Goal: Task Accomplishment & Management: Manage account settings

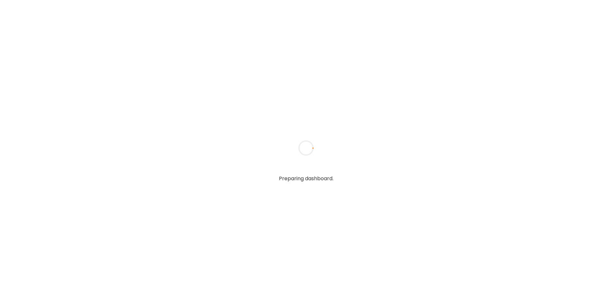
type input "**********"
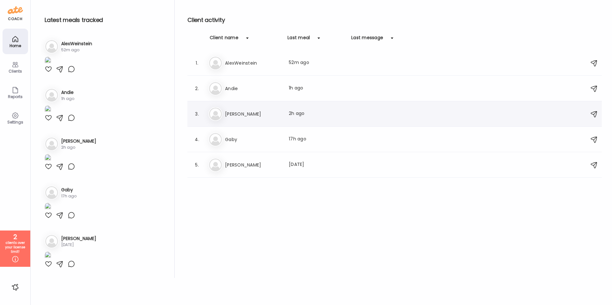
click at [242, 113] on h3 "[PERSON_NAME]" at bounding box center [253, 114] width 56 height 8
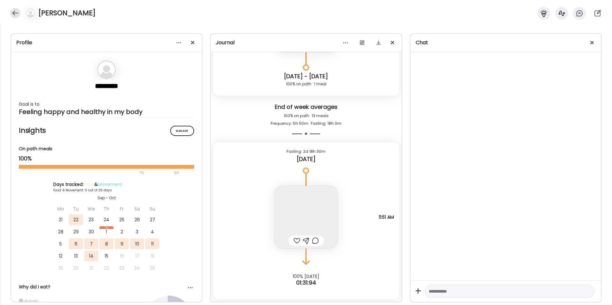
scroll to position [4111, 0]
click at [14, 14] on div at bounding box center [15, 13] width 10 height 10
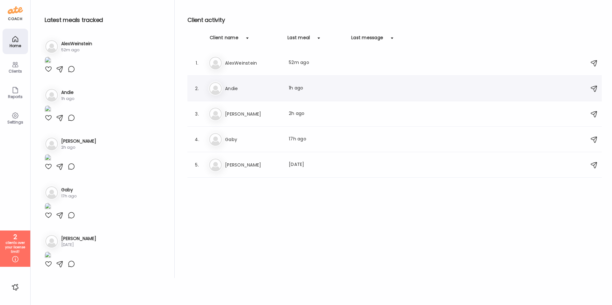
click at [242, 89] on h3 "Andie" at bounding box center [253, 89] width 56 height 8
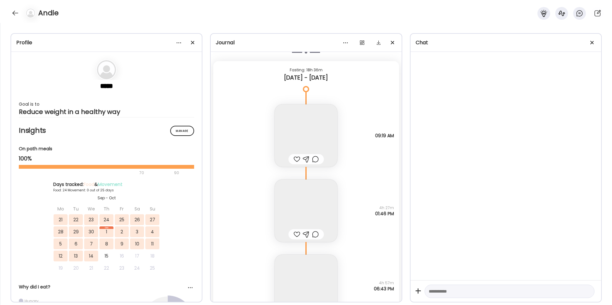
scroll to position [9971, 0]
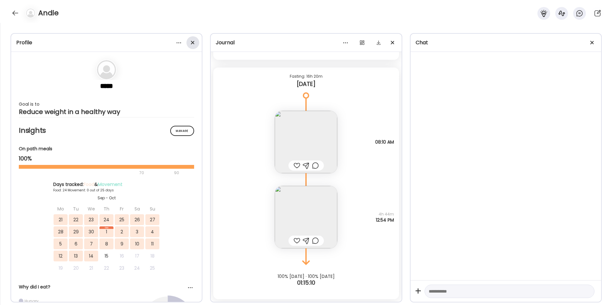
click at [194, 44] on div at bounding box center [192, 42] width 13 height 13
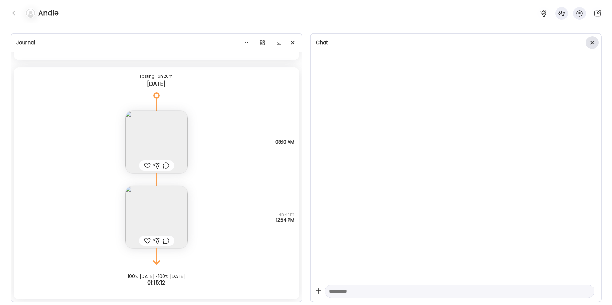
click at [594, 42] on div at bounding box center [591, 42] width 13 height 13
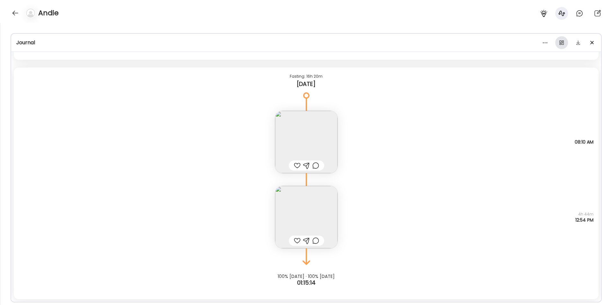
click at [562, 45] on div at bounding box center [561, 42] width 13 height 13
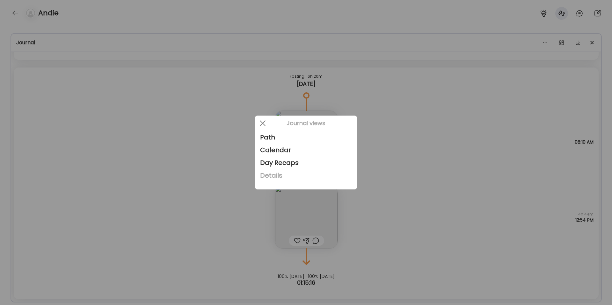
click at [280, 175] on div "Details" at bounding box center [306, 175] width 92 height 13
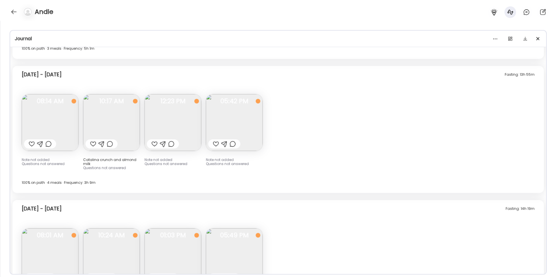
scroll to position [3455, 0]
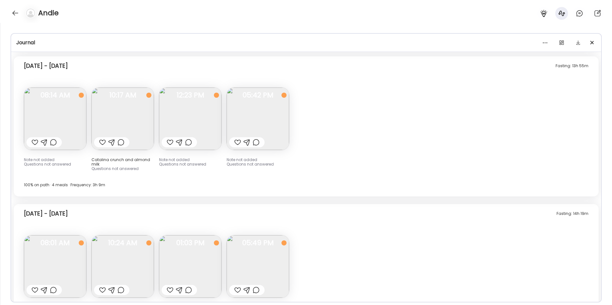
click at [69, 119] on img at bounding box center [55, 119] width 62 height 62
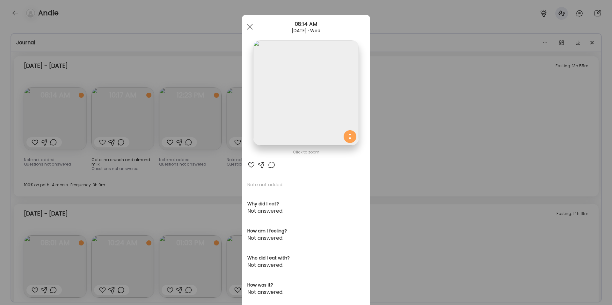
click at [407, 94] on div "Ate Coach Dashboard Wahoo! It’s official Take a moment to set up your Coach Pro…" at bounding box center [306, 152] width 612 height 305
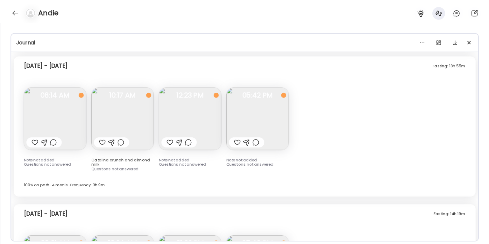
scroll to position [3457, 0]
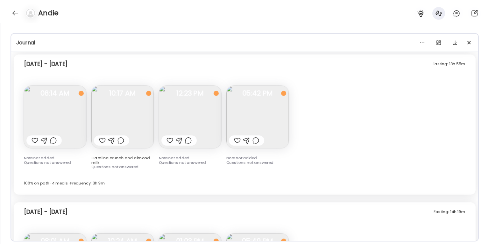
click at [260, 124] on img at bounding box center [257, 117] width 62 height 62
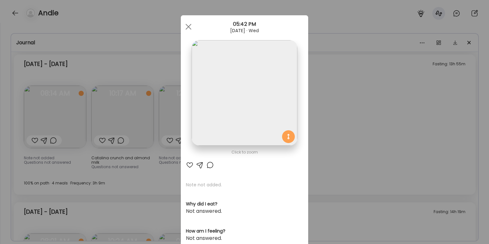
click at [344, 122] on div "Ate Coach Dashboard Wahoo! It’s official Take a moment to set up your Coach Pro…" at bounding box center [244, 122] width 489 height 244
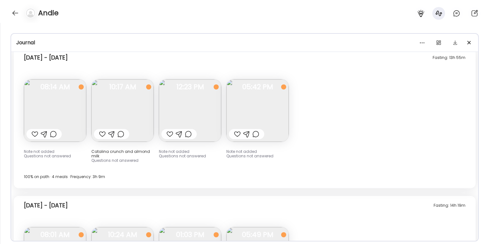
scroll to position [3464, 0]
click at [238, 98] on img at bounding box center [257, 110] width 62 height 62
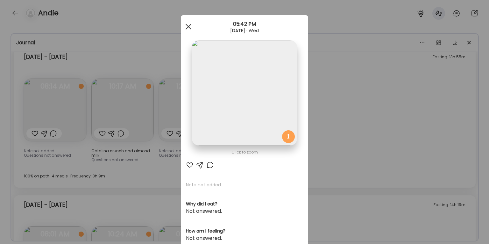
click at [191, 27] on div at bounding box center [188, 26] width 13 height 13
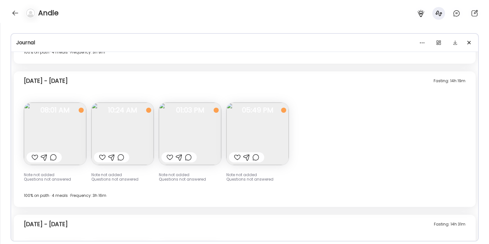
scroll to position [3598, 0]
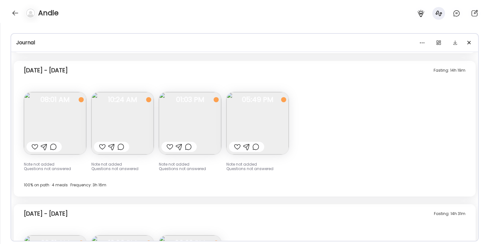
click at [68, 137] on img at bounding box center [55, 123] width 62 height 62
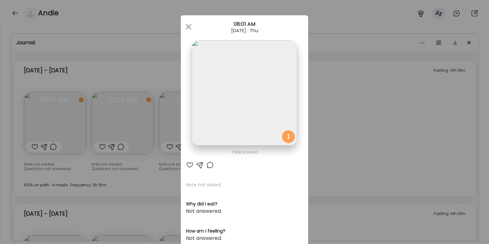
click at [336, 164] on div "Ate Coach Dashboard Wahoo! It’s official Take a moment to set up your Coach Pro…" at bounding box center [244, 122] width 489 height 244
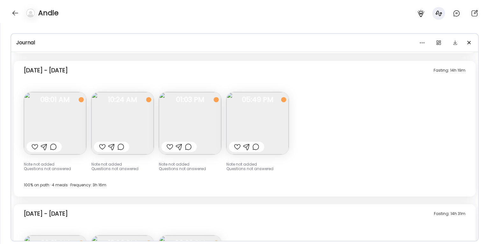
click at [237, 118] on img at bounding box center [257, 123] width 62 height 62
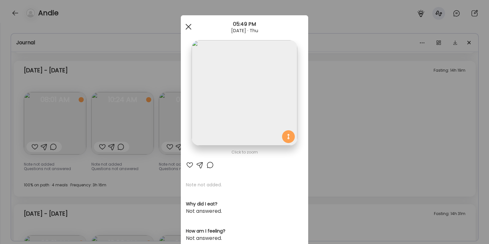
click at [189, 25] on span at bounding box center [189, 27] width 6 height 6
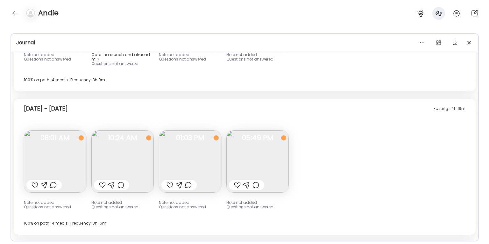
scroll to position [3566, 0]
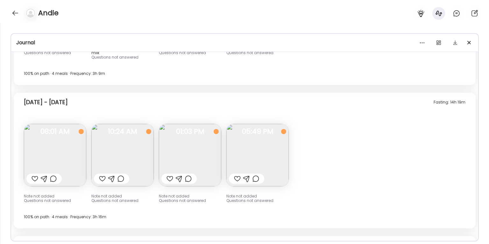
click at [78, 145] on img at bounding box center [55, 155] width 62 height 62
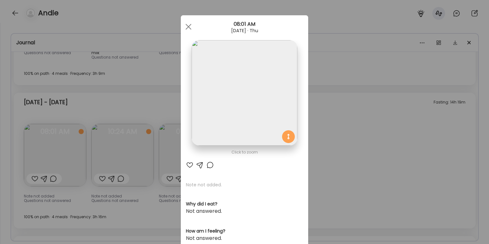
click at [361, 154] on div "Ate Coach Dashboard Wahoo! It’s official Take a moment to set up your Coach Pro…" at bounding box center [244, 122] width 489 height 244
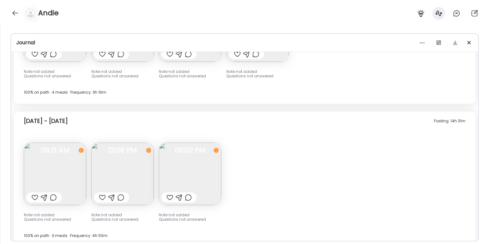
scroll to position [3717, 0]
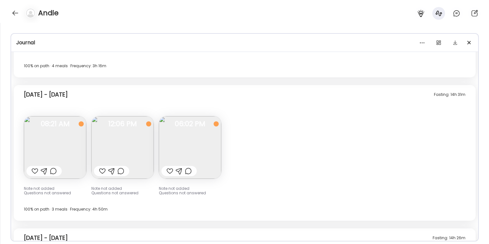
click at [207, 139] on img at bounding box center [190, 147] width 62 height 62
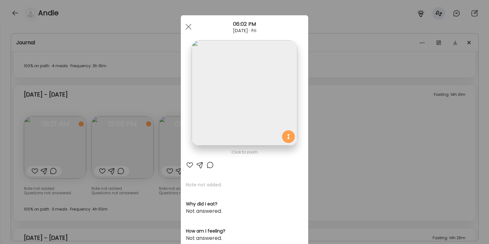
click at [320, 115] on div "Ate Coach Dashboard Wahoo! It’s official Take a moment to set up your Coach Pro…" at bounding box center [244, 122] width 489 height 244
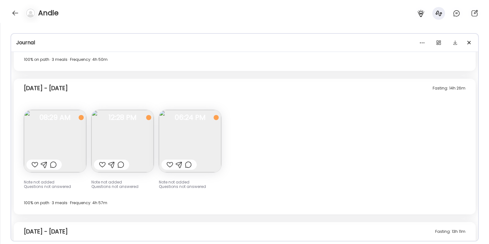
scroll to position [3867, 0]
click at [109, 147] on img at bounding box center [122, 141] width 62 height 62
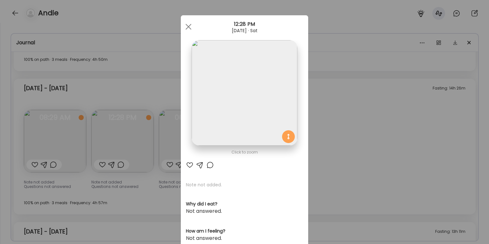
click at [172, 78] on div "Ate Coach Dashboard Wahoo! It’s official Take a moment to set up your Coach Pro…" at bounding box center [244, 122] width 489 height 244
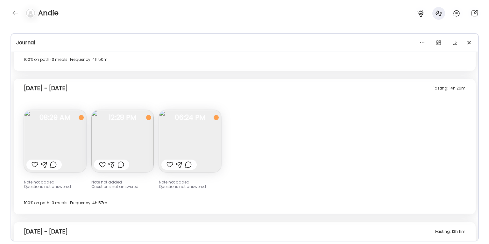
click at [193, 135] on img at bounding box center [190, 141] width 62 height 62
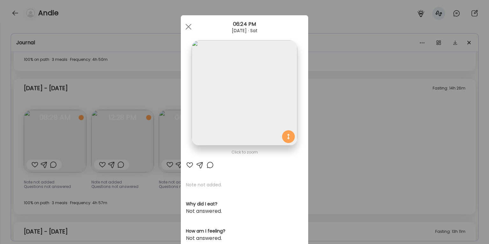
click at [152, 100] on div "Ate Coach Dashboard Wahoo! It’s official Take a moment to set up your Coach Pro…" at bounding box center [244, 122] width 489 height 244
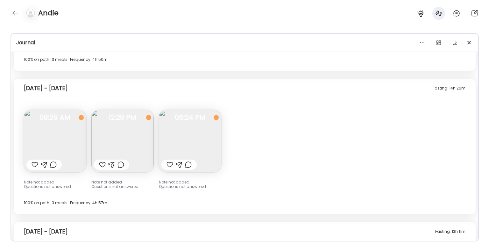
click at [194, 137] on img at bounding box center [190, 141] width 62 height 62
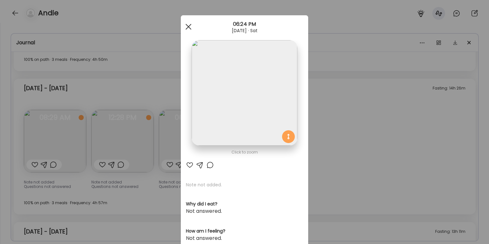
click at [186, 28] on div at bounding box center [188, 26] width 13 height 13
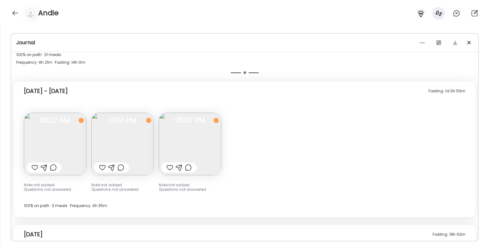
scroll to position [4190, 0]
click at [69, 146] on img at bounding box center [55, 143] width 62 height 62
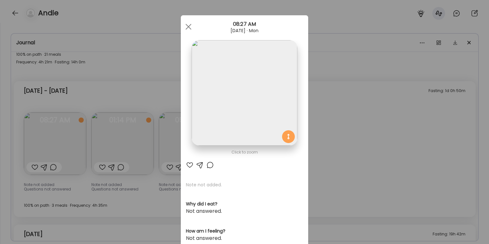
click at [360, 144] on div "Ate Coach Dashboard Wahoo! It’s official Take a moment to set up your Coach Pro…" at bounding box center [244, 122] width 489 height 244
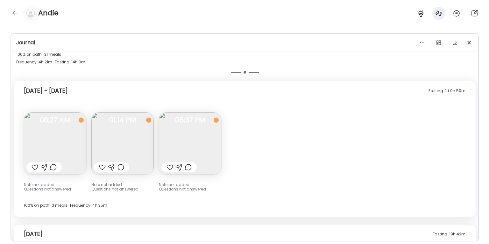
click at [111, 139] on img at bounding box center [122, 143] width 62 height 62
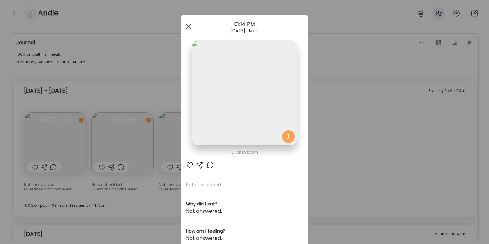
click at [189, 27] on span at bounding box center [189, 27] width 6 height 6
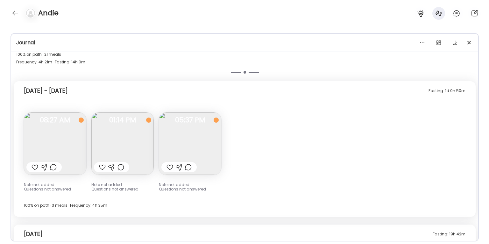
click at [194, 137] on img at bounding box center [190, 143] width 62 height 62
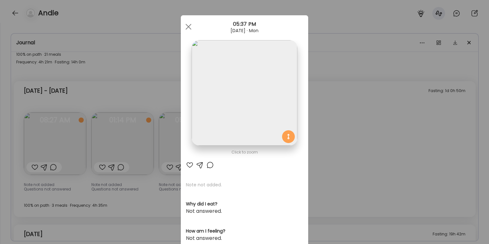
click at [142, 169] on div "Ate Coach Dashboard Wahoo! It’s official Take a moment to set up your Coach Pro…" at bounding box center [244, 122] width 489 height 244
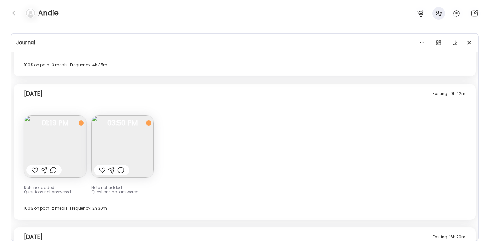
scroll to position [4333, 0]
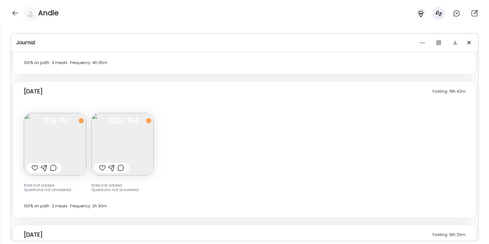
click at [41, 136] on img at bounding box center [55, 144] width 62 height 62
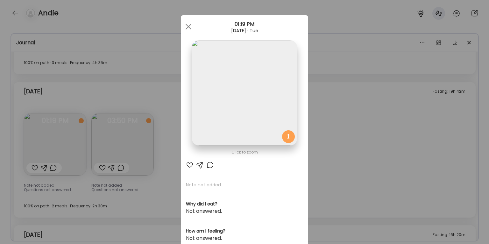
click at [152, 133] on div "Ate Coach Dashboard Wahoo! It’s official Take a moment to set up your Coach Pro…" at bounding box center [244, 122] width 489 height 244
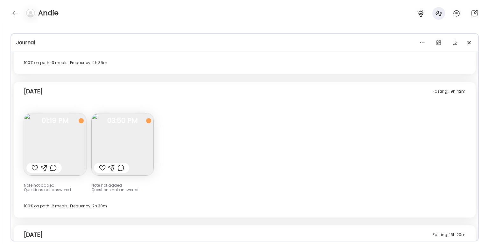
click at [141, 135] on img at bounding box center [122, 144] width 62 height 62
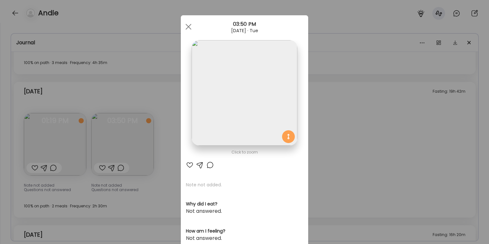
click at [141, 134] on div "Ate Coach Dashboard Wahoo! It’s official Take a moment to set up your Coach Pro…" at bounding box center [244, 122] width 489 height 244
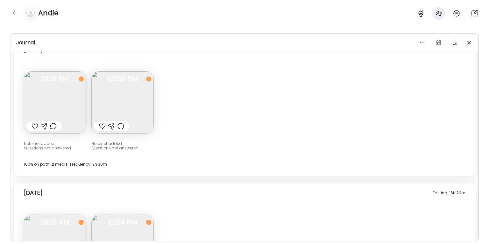
scroll to position [4379, 0]
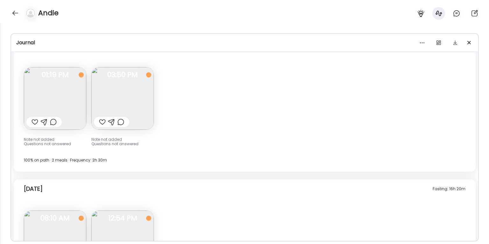
click at [135, 102] on img at bounding box center [122, 98] width 62 height 62
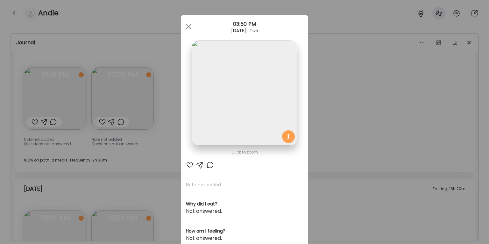
click at [135, 102] on div "Ate Coach Dashboard Wahoo! It’s official Take a moment to set up your Coach Pro…" at bounding box center [244, 122] width 489 height 244
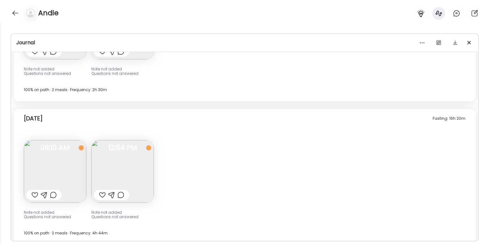
scroll to position [4450, 0]
click at [79, 156] on img at bounding box center [55, 171] width 62 height 62
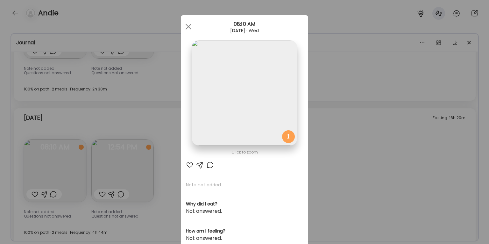
click at [326, 133] on div "Ate Coach Dashboard Wahoo! It’s official Take a moment to set up your Coach Pro…" at bounding box center [244, 122] width 489 height 244
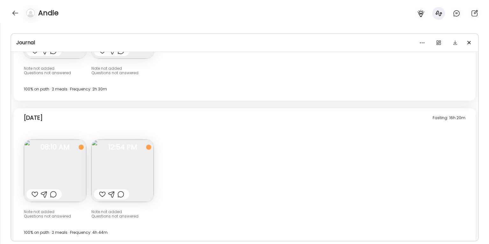
click at [141, 166] on img at bounding box center [122, 171] width 62 height 62
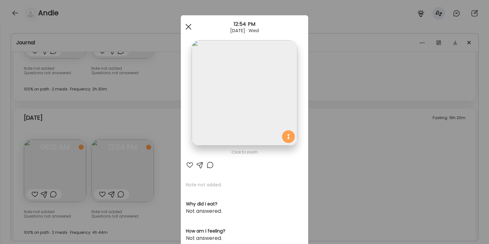
click at [190, 26] on div at bounding box center [188, 26] width 13 height 13
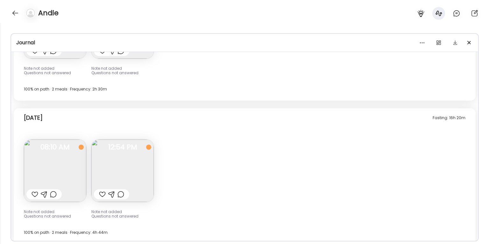
scroll to position [4451, 0]
